Goal: Task Accomplishment & Management: Manage account settings

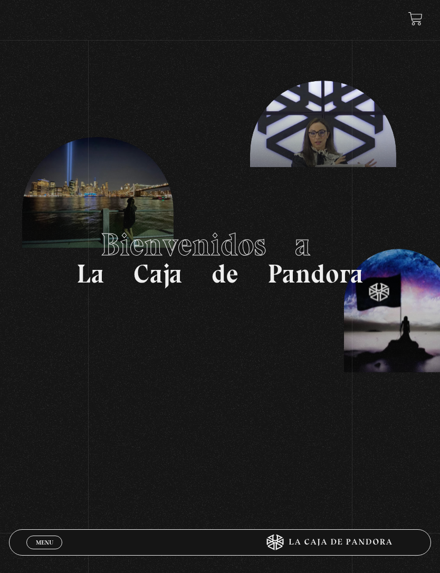
click at [61, 544] on link "Menu Cerrar" at bounding box center [44, 543] width 36 height 14
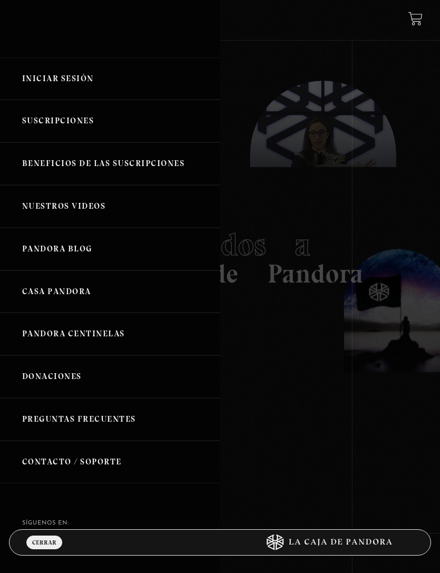
click at [79, 80] on link "Iniciar Sesión" at bounding box center [110, 78] width 220 height 43
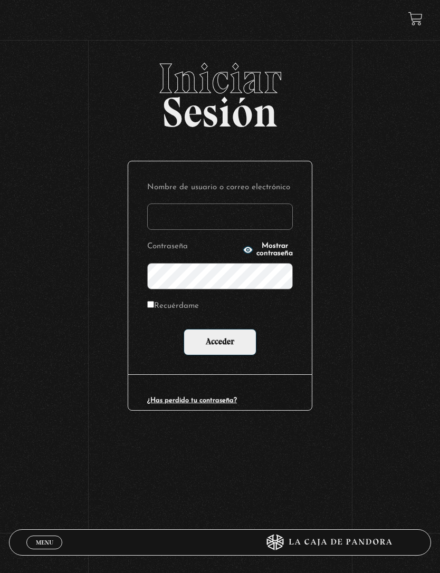
type input "mdarevalo2195@gmail.com"
click at [220, 344] on input "Acceder" at bounding box center [219, 342] width 73 height 26
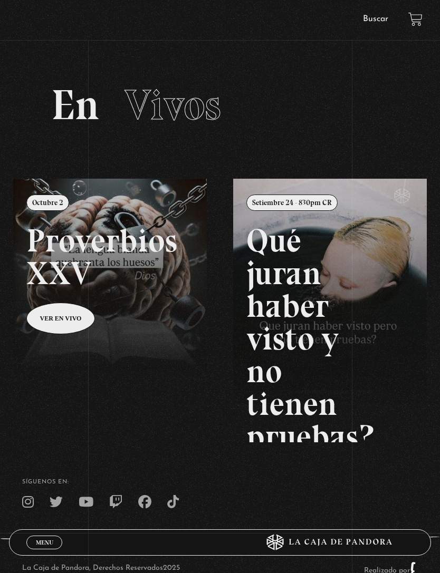
click at [160, 291] on link at bounding box center [233, 465] width 440 height 573
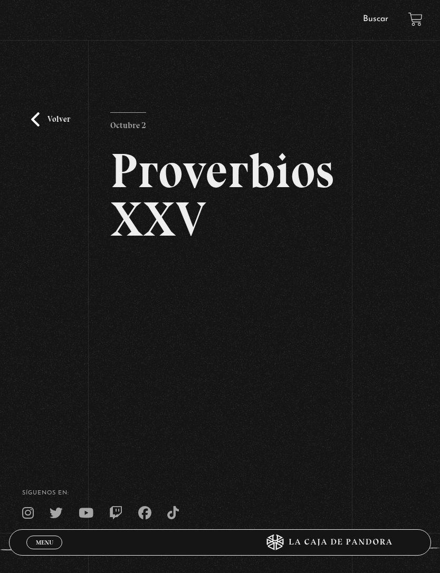
scroll to position [7, 0]
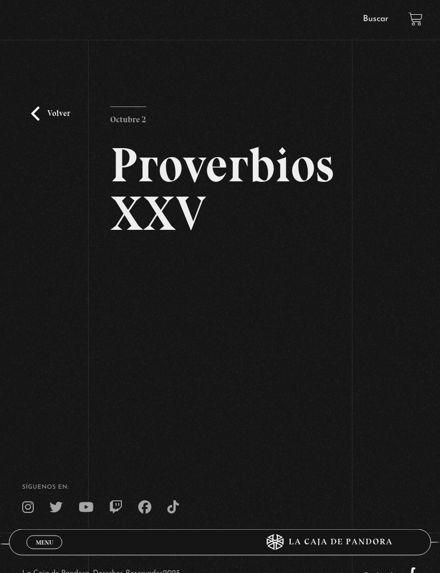
click at [303, 436] on div "Menu Cerrar Dayie Arévalo En vivos Pandora Centinelas Mi cuenta Salir Buscar Bu…" at bounding box center [220, 314] width 440 height 643
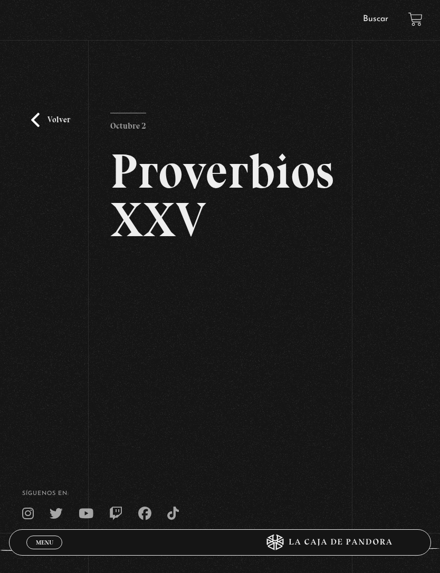
scroll to position [1, 0]
click at [329, 416] on div "Volver Octubre 2 Proverbios XXV" at bounding box center [219, 270] width 219 height 314
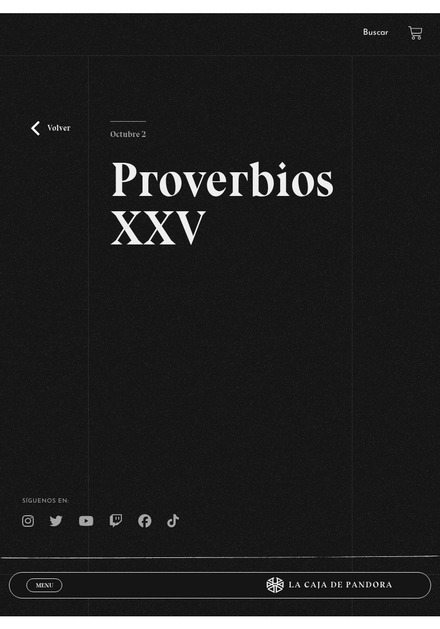
scroll to position [0, 0]
